Goal: Transaction & Acquisition: Purchase product/service

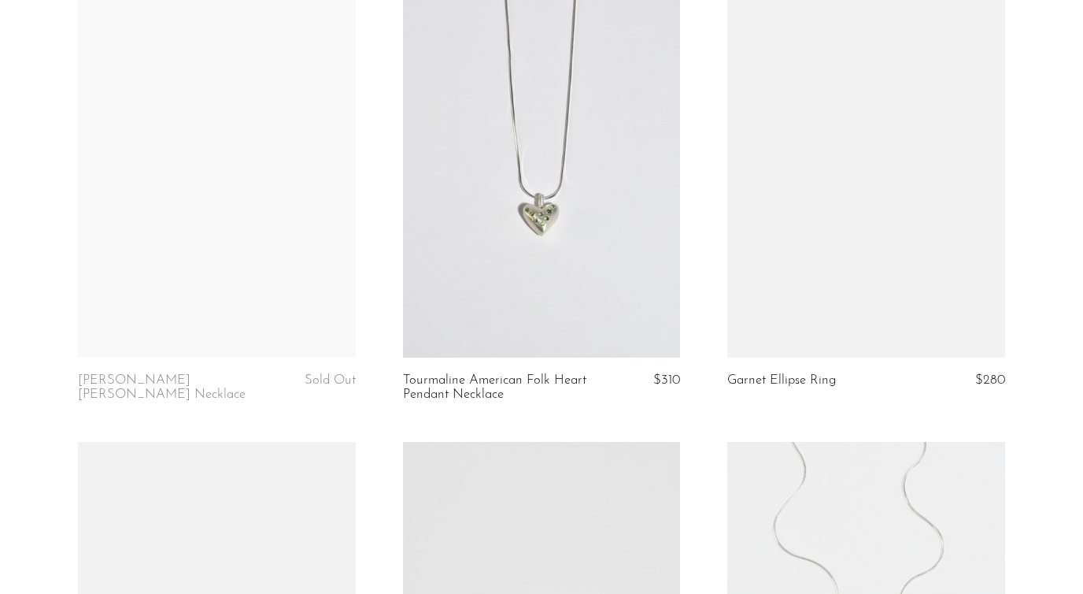
scroll to position [818, 0]
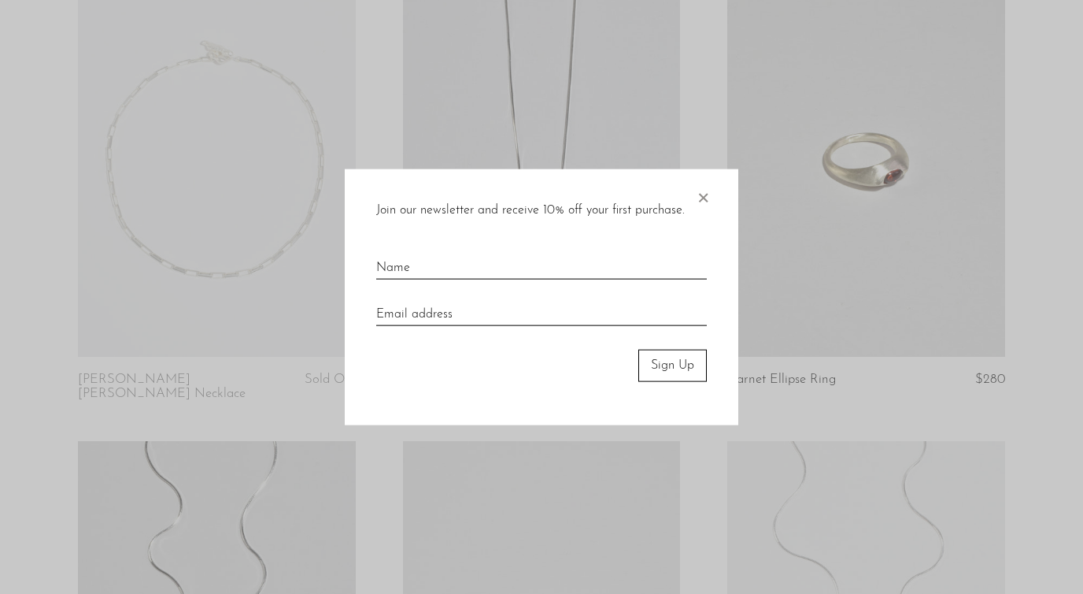
click at [699, 199] on span "×" at bounding box center [703, 194] width 16 height 50
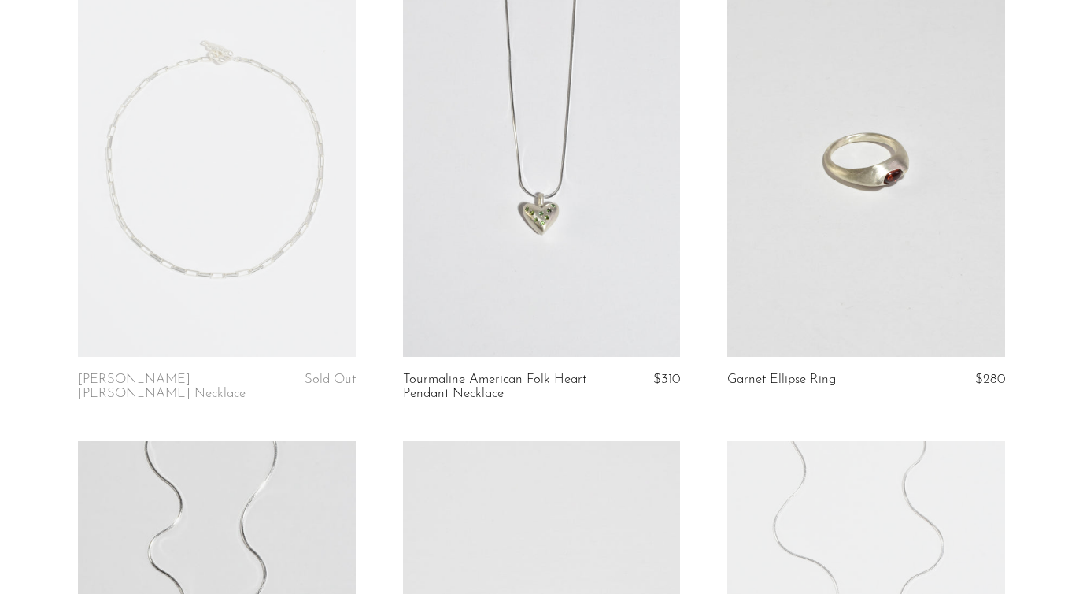
click at [858, 242] on link at bounding box center [866, 162] width 278 height 389
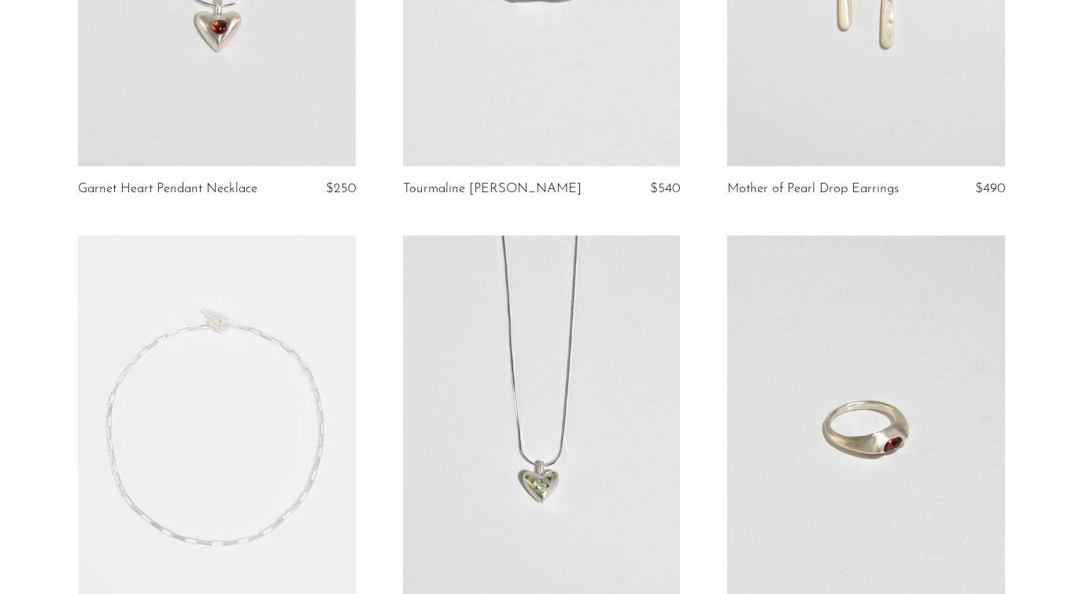
scroll to position [542, 0]
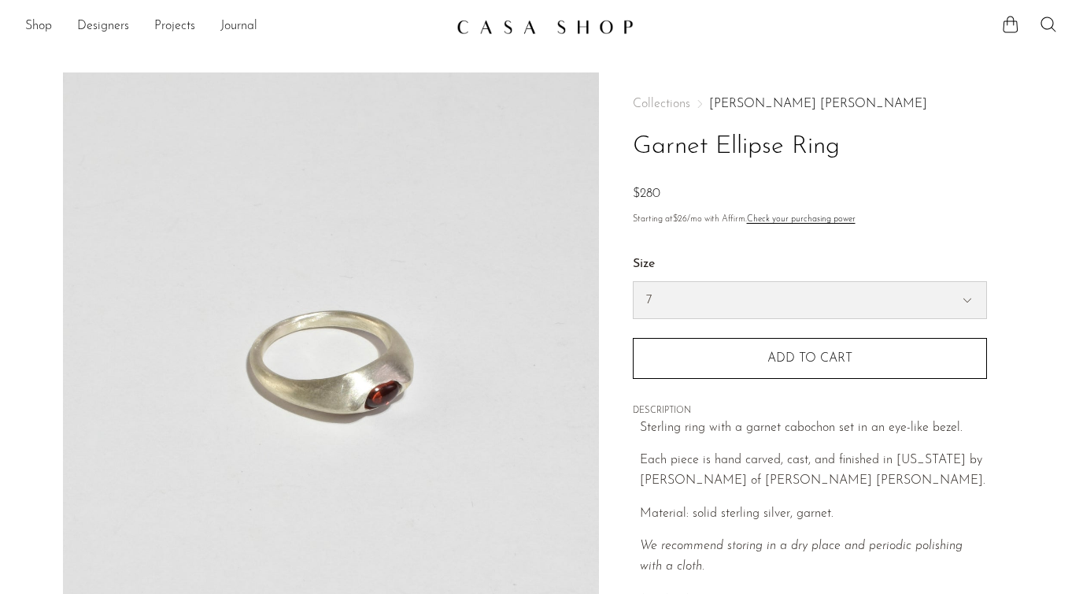
click at [664, 296] on select "7 6" at bounding box center [810, 300] width 353 height 36
select select "6"
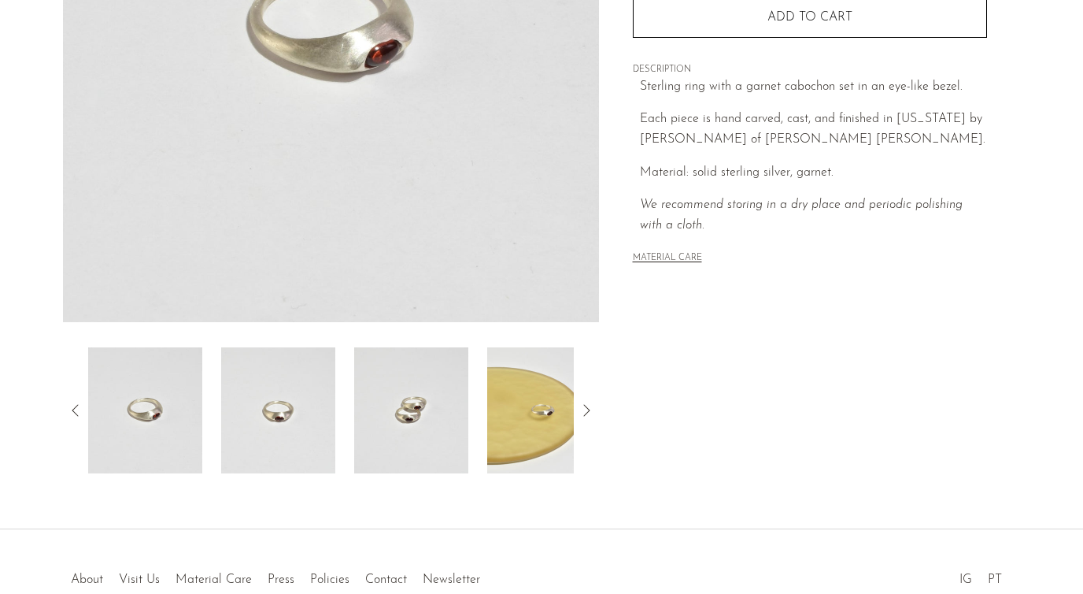
scroll to position [342, 0]
click at [403, 417] on img at bounding box center [411, 409] width 114 height 126
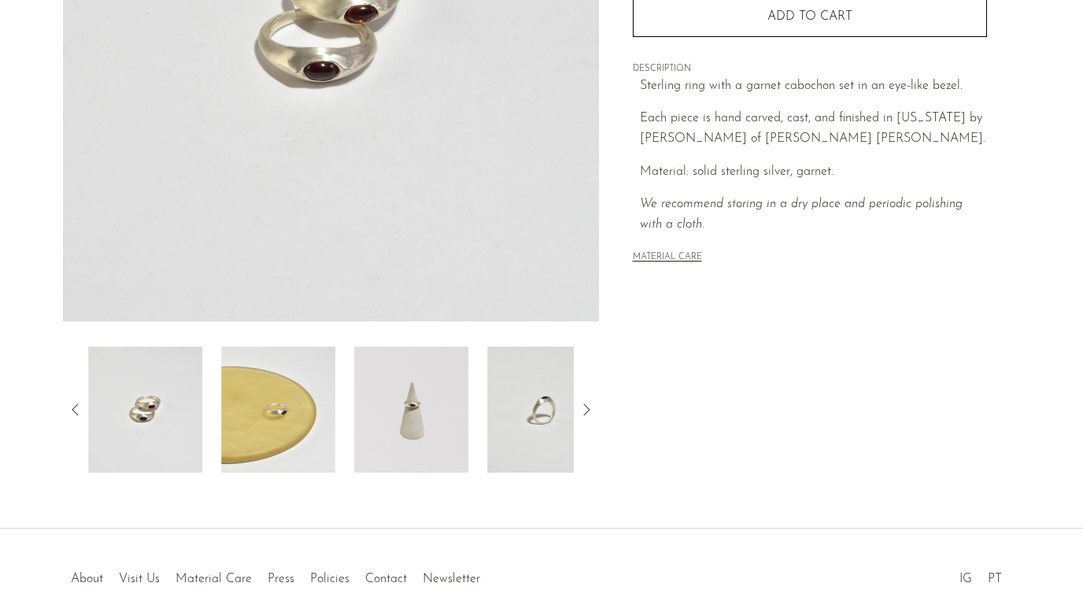
click at [441, 419] on img at bounding box center [411, 409] width 114 height 126
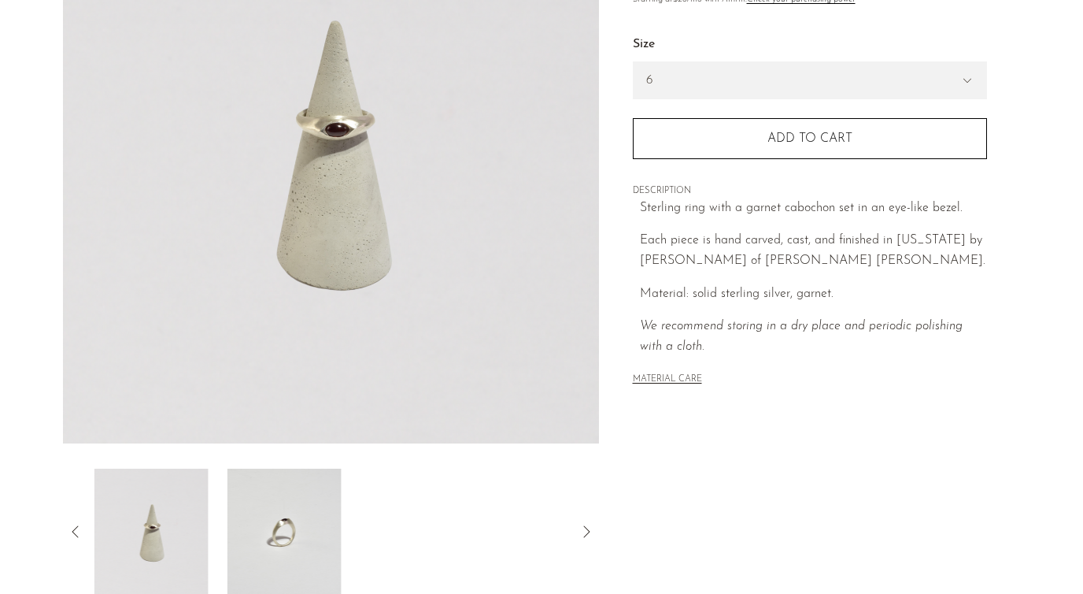
scroll to position [220, 0]
